Goal: Task Accomplishment & Management: Manage account settings

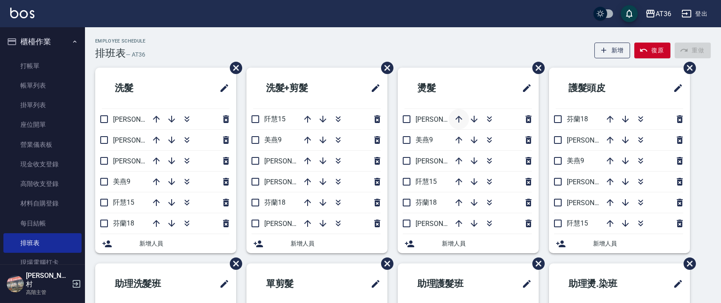
click at [458, 119] on icon "button" at bounding box center [459, 119] width 10 height 10
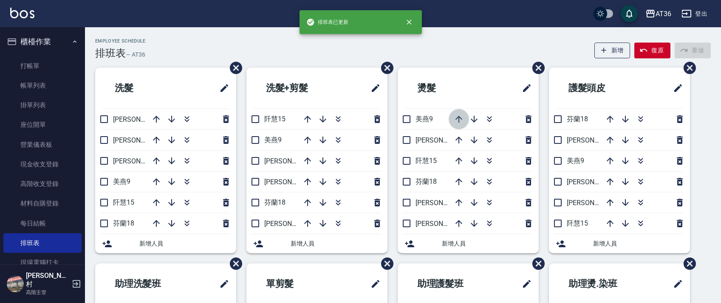
click at [457, 120] on icon "button" at bounding box center [459, 119] width 10 height 10
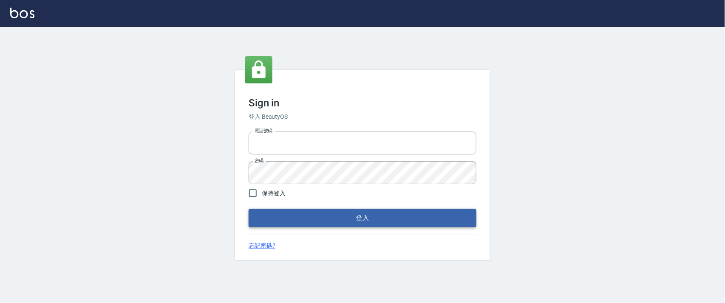
type input "0927987640"
drag, startPoint x: 303, startPoint y: 220, endPoint x: 303, endPoint y: 194, distance: 25.5
click at [303, 220] on button "登入" at bounding box center [363, 218] width 228 height 18
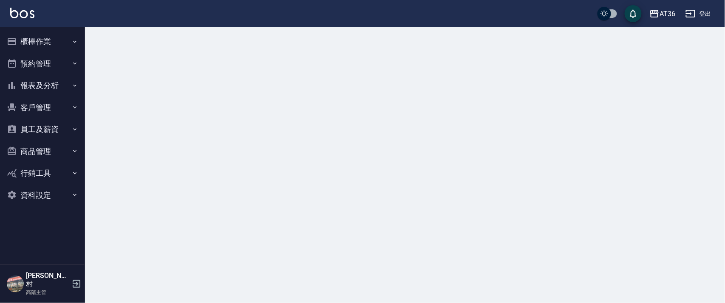
click at [36, 40] on button "櫃檯作業" at bounding box center [42, 42] width 78 height 22
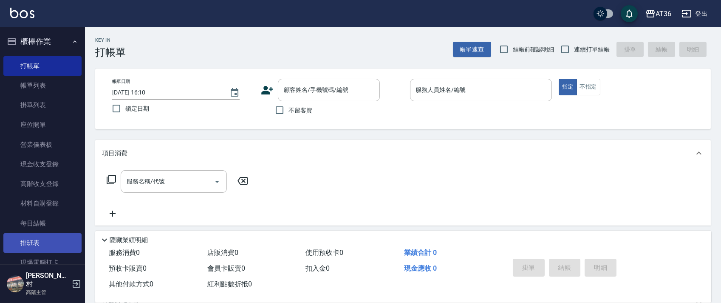
click at [38, 247] on link "排班表" at bounding box center [42, 243] width 78 height 20
